Goal: Task Accomplishment & Management: Complete application form

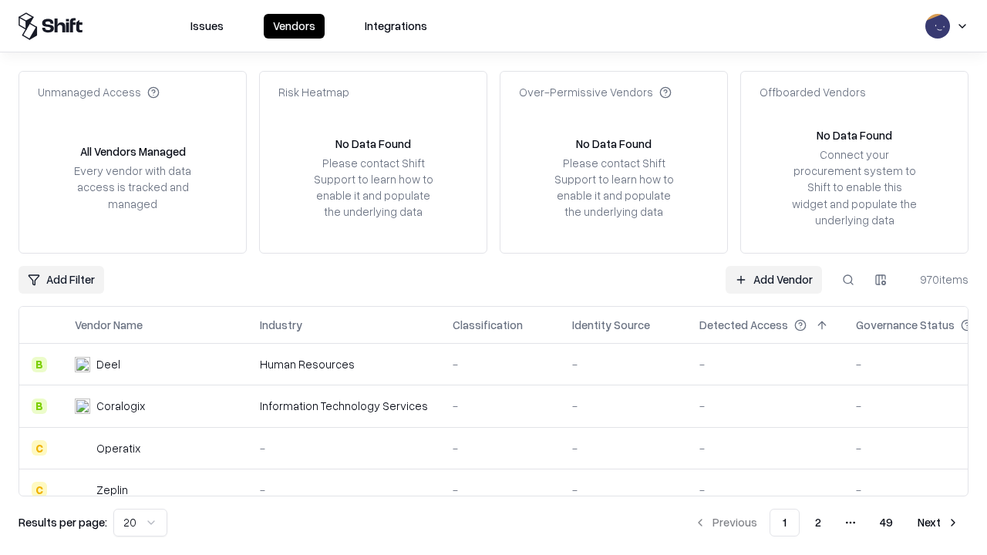
click at [773, 279] on link "Add Vendor" at bounding box center [773, 280] width 96 height 28
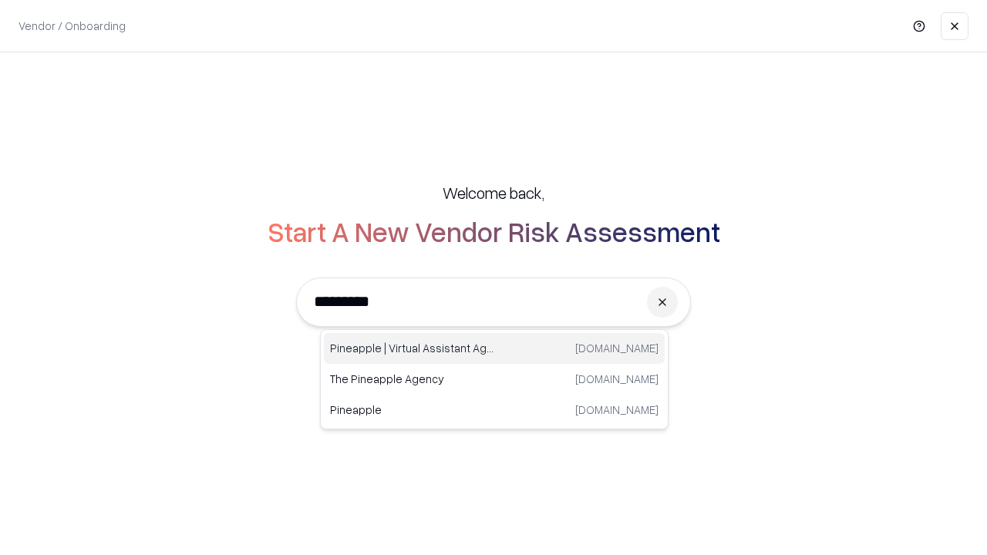
click at [494, 348] on div "Pineapple | Virtual Assistant Agency [DOMAIN_NAME]" at bounding box center [494, 348] width 341 height 31
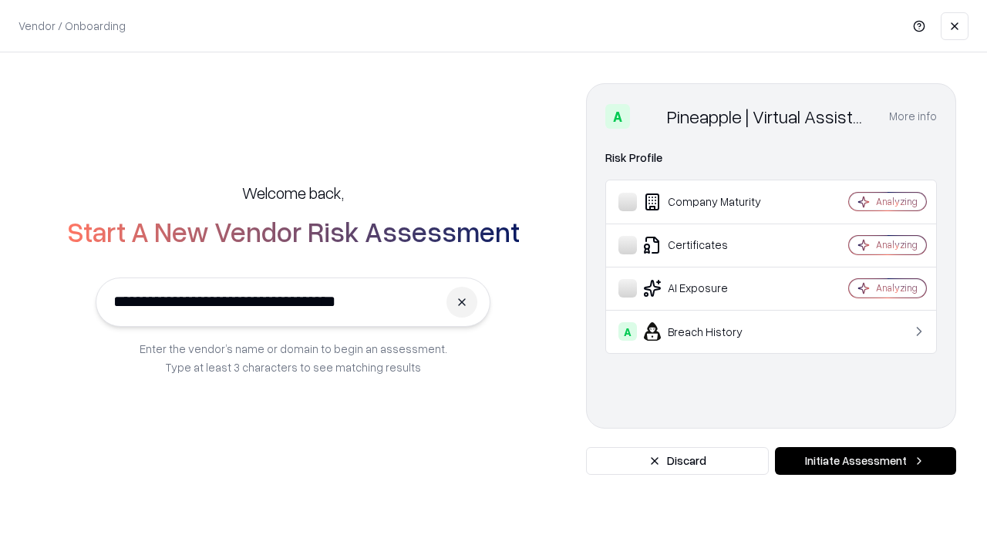
type input "**********"
click at [865, 461] on button "Initiate Assessment" at bounding box center [865, 461] width 181 height 28
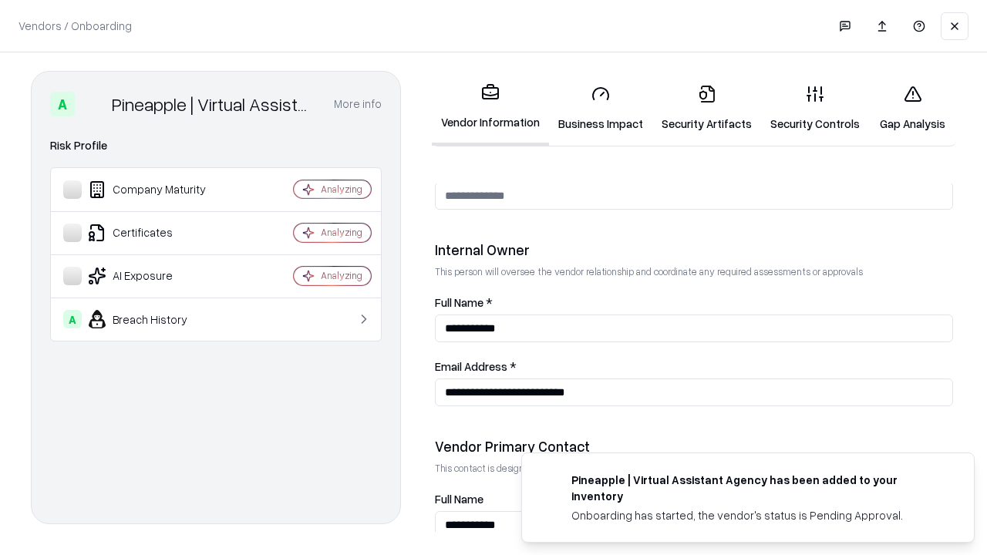
scroll to position [799, 0]
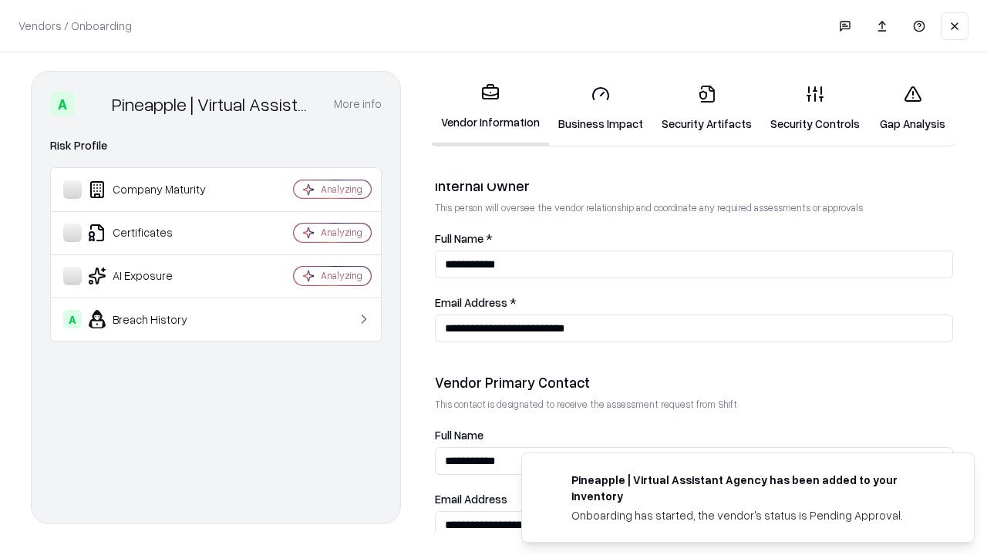
click at [706, 108] on link "Security Artifacts" at bounding box center [706, 108] width 109 height 72
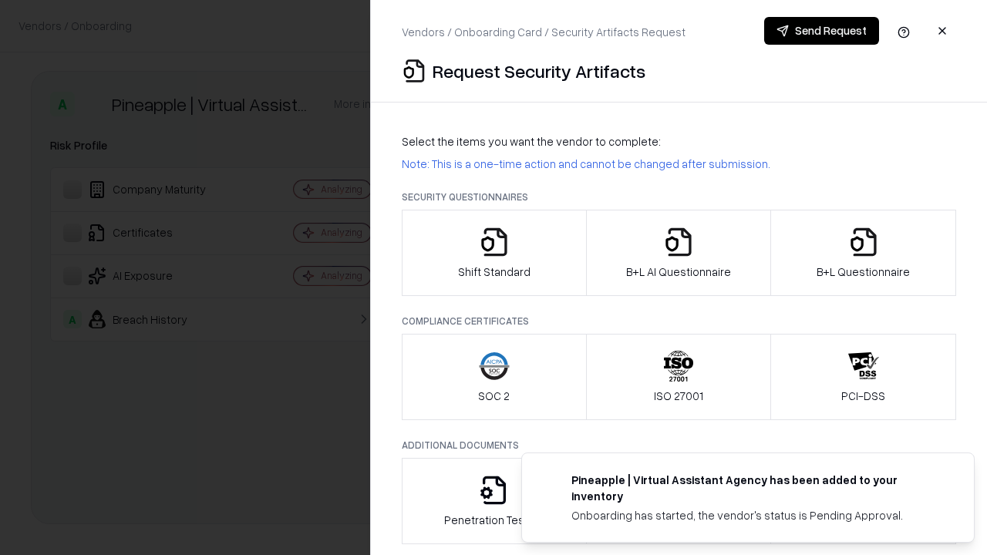
click at [863, 253] on icon "button" at bounding box center [863, 242] width 31 height 31
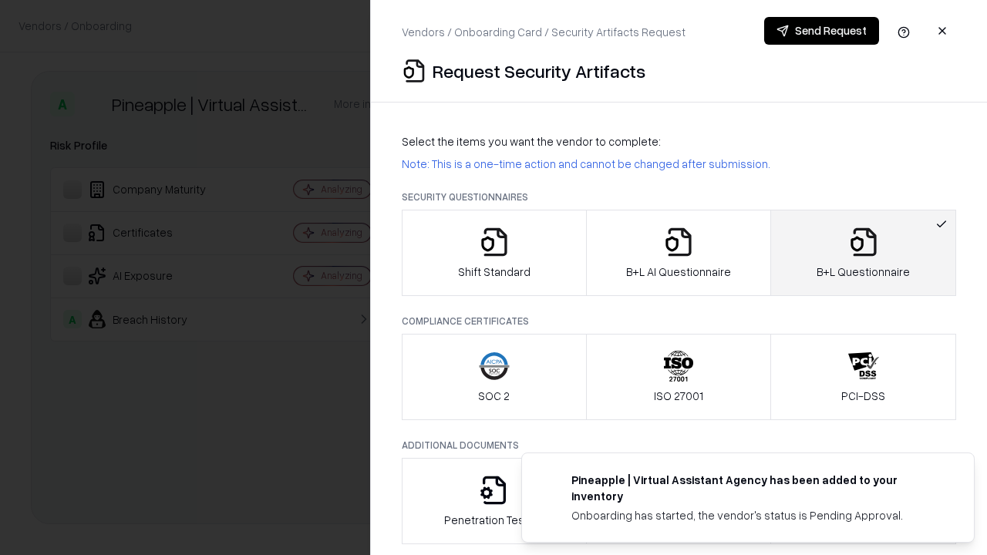
click at [678, 253] on icon "button" at bounding box center [678, 242] width 31 height 31
click at [821, 31] on button "Send Request" at bounding box center [821, 31] width 115 height 28
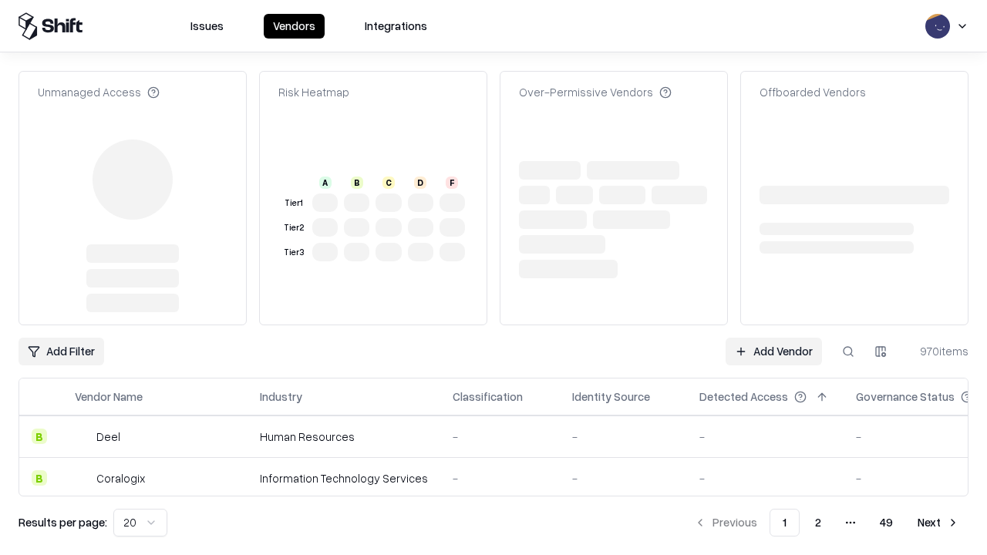
click at [773, 352] on link "Add Vendor" at bounding box center [773, 352] width 96 height 28
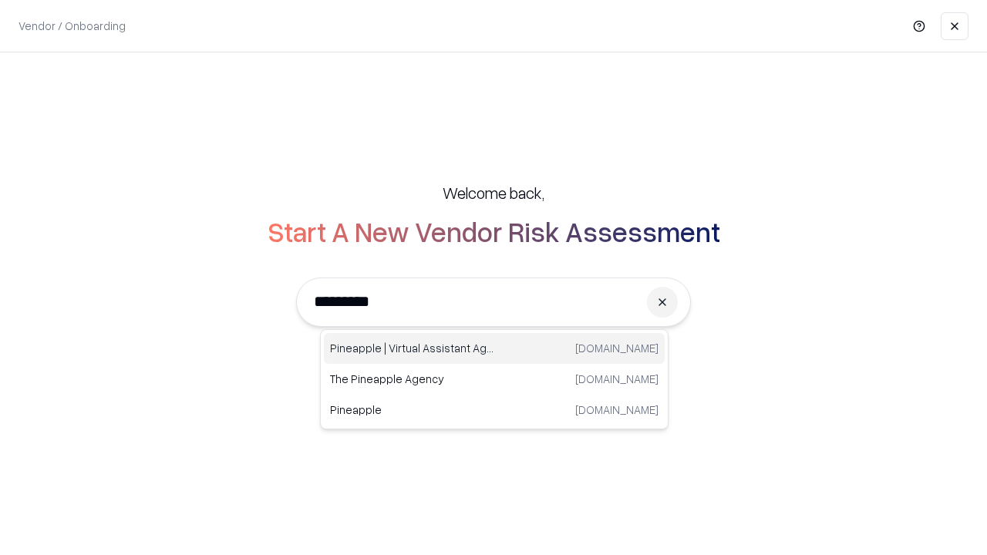
click at [494, 348] on div "Pineapple | Virtual Assistant Agency [DOMAIN_NAME]" at bounding box center [494, 348] width 341 height 31
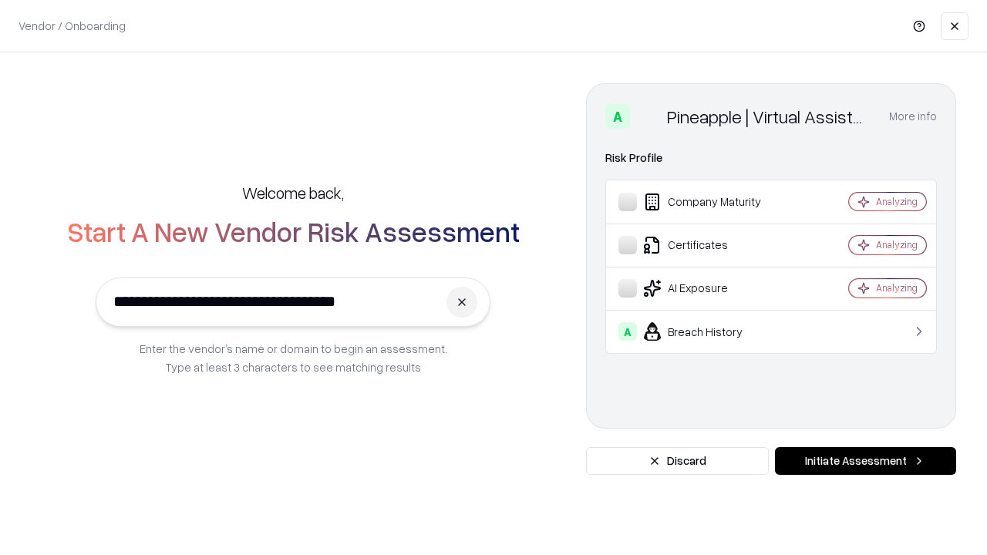
type input "**********"
click at [865, 461] on button "Initiate Assessment" at bounding box center [865, 461] width 181 height 28
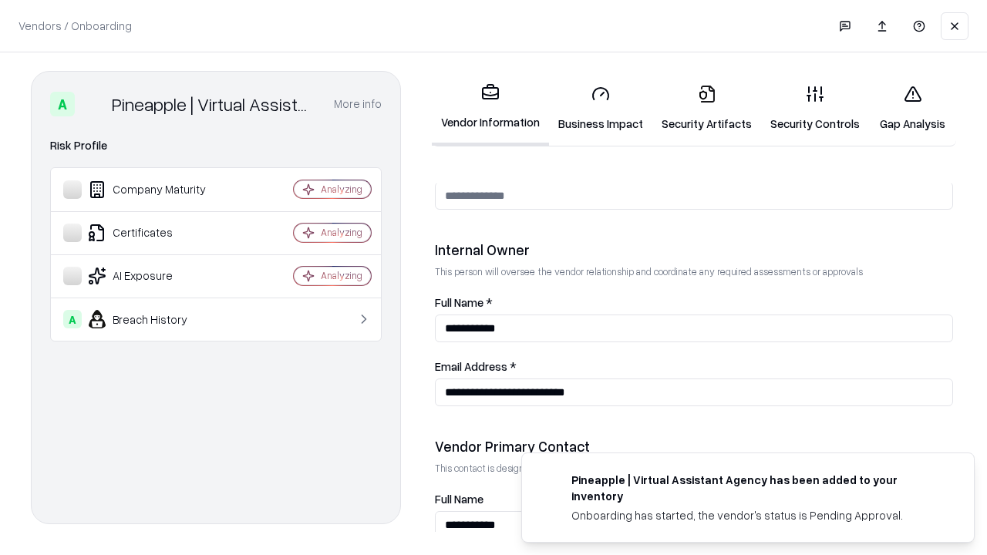
scroll to position [799, 0]
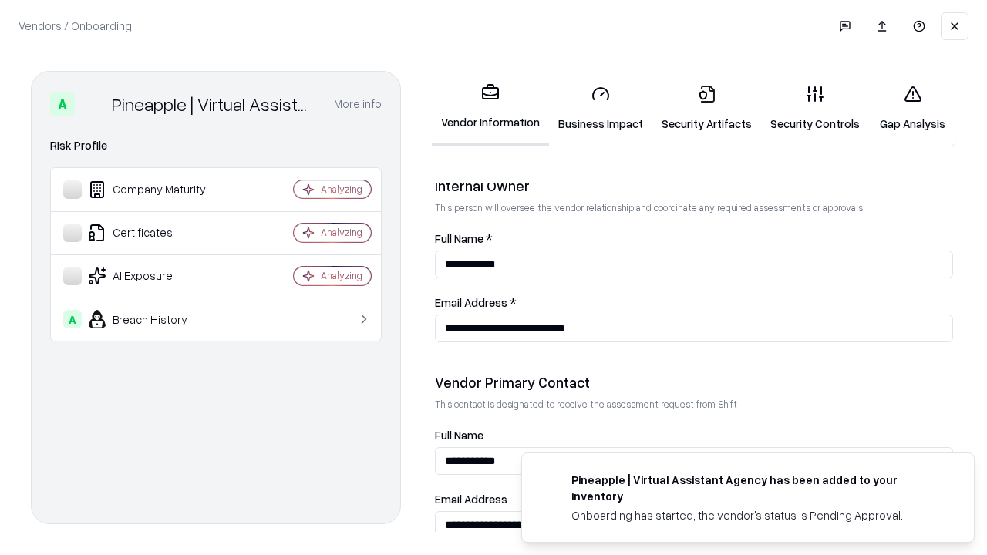
click at [912, 108] on link "Gap Analysis" at bounding box center [912, 108] width 87 height 72
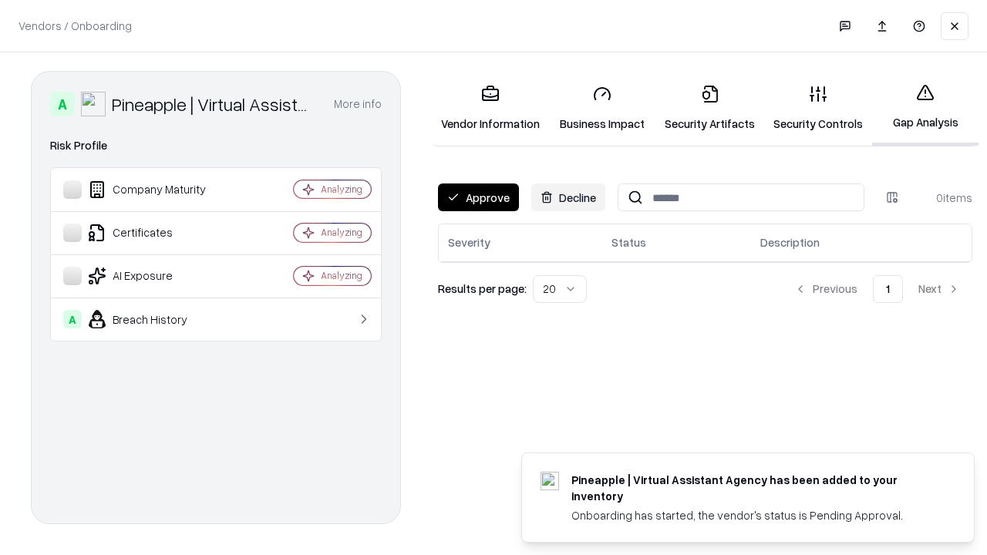
click at [478, 197] on button "Approve" at bounding box center [478, 197] width 81 height 28
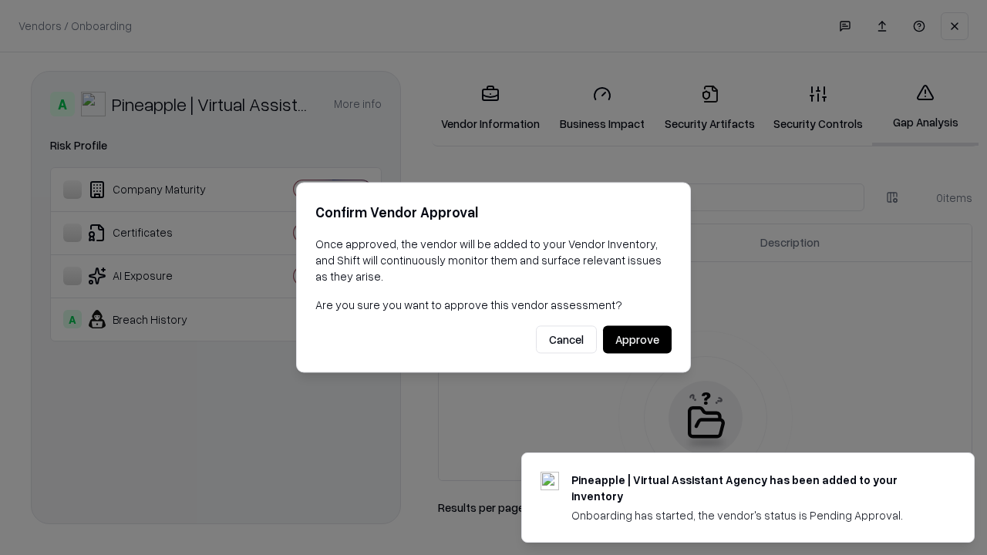
click at [637, 339] on button "Approve" at bounding box center [637, 340] width 69 height 28
